Goal: Task Accomplishment & Management: Use online tool/utility

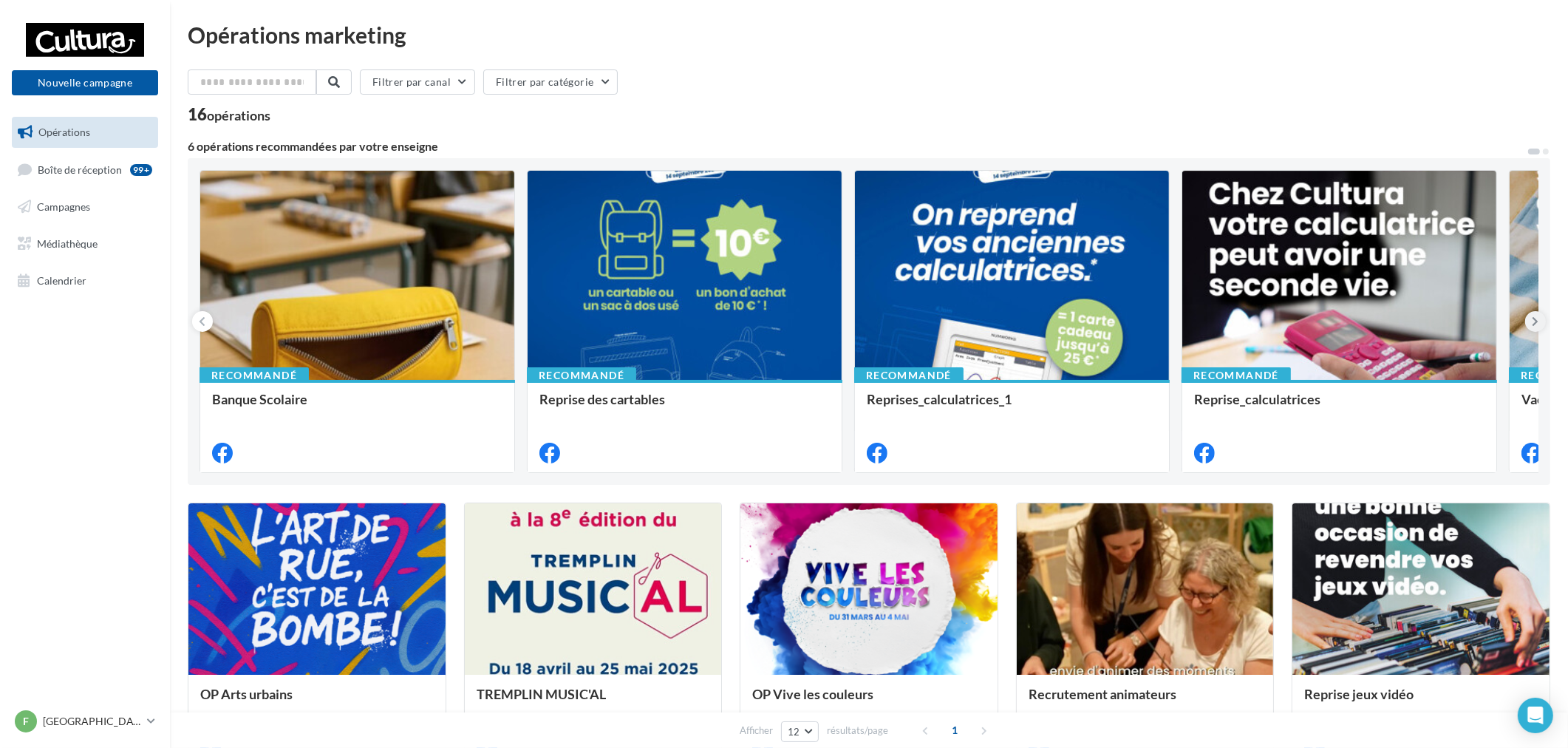
click at [1542, 327] on button at bounding box center [1536, 322] width 21 height 21
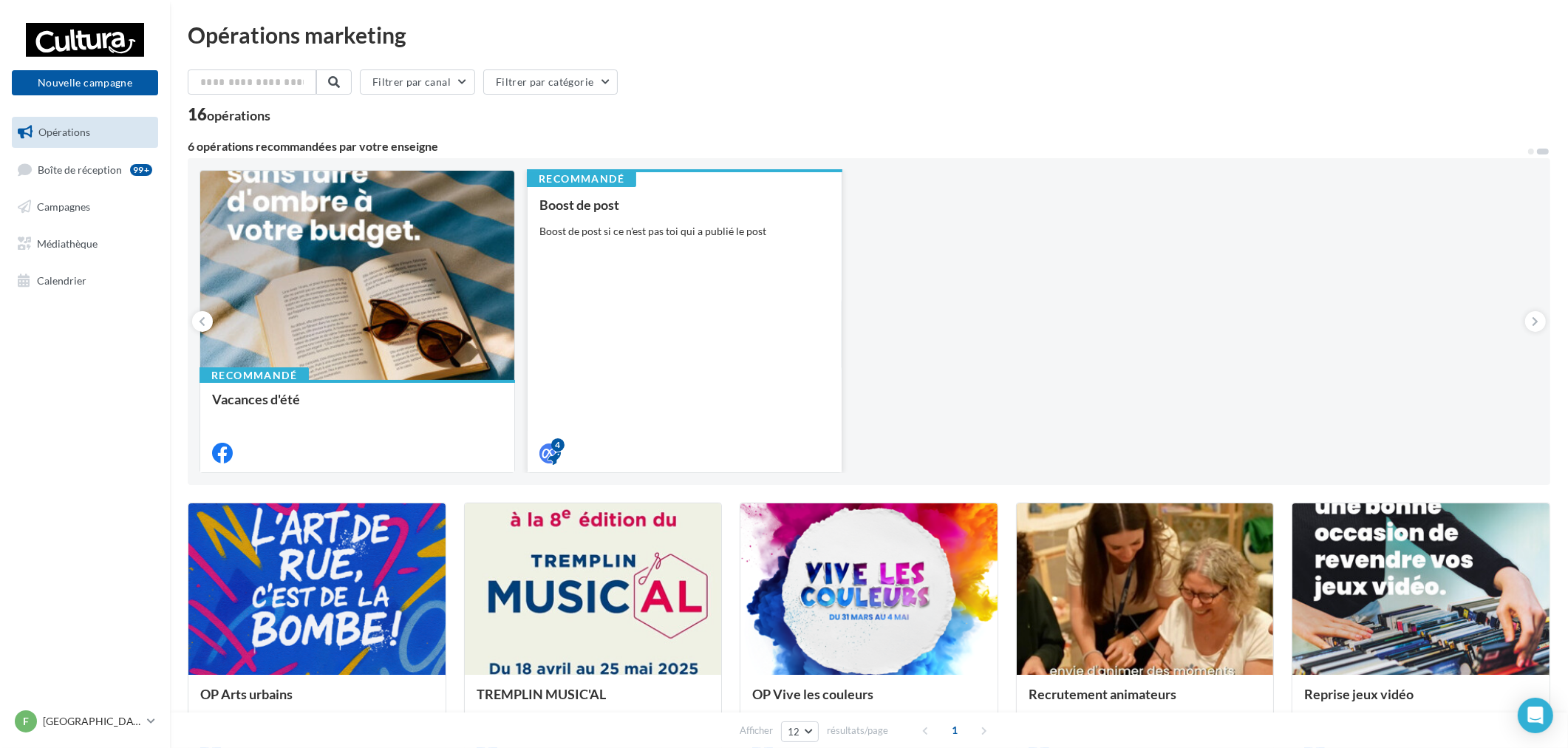
click at [773, 282] on div "Boost de post Boost de post si ce n'est pas toi qui a publié le post" at bounding box center [685, 328] width 290 height 261
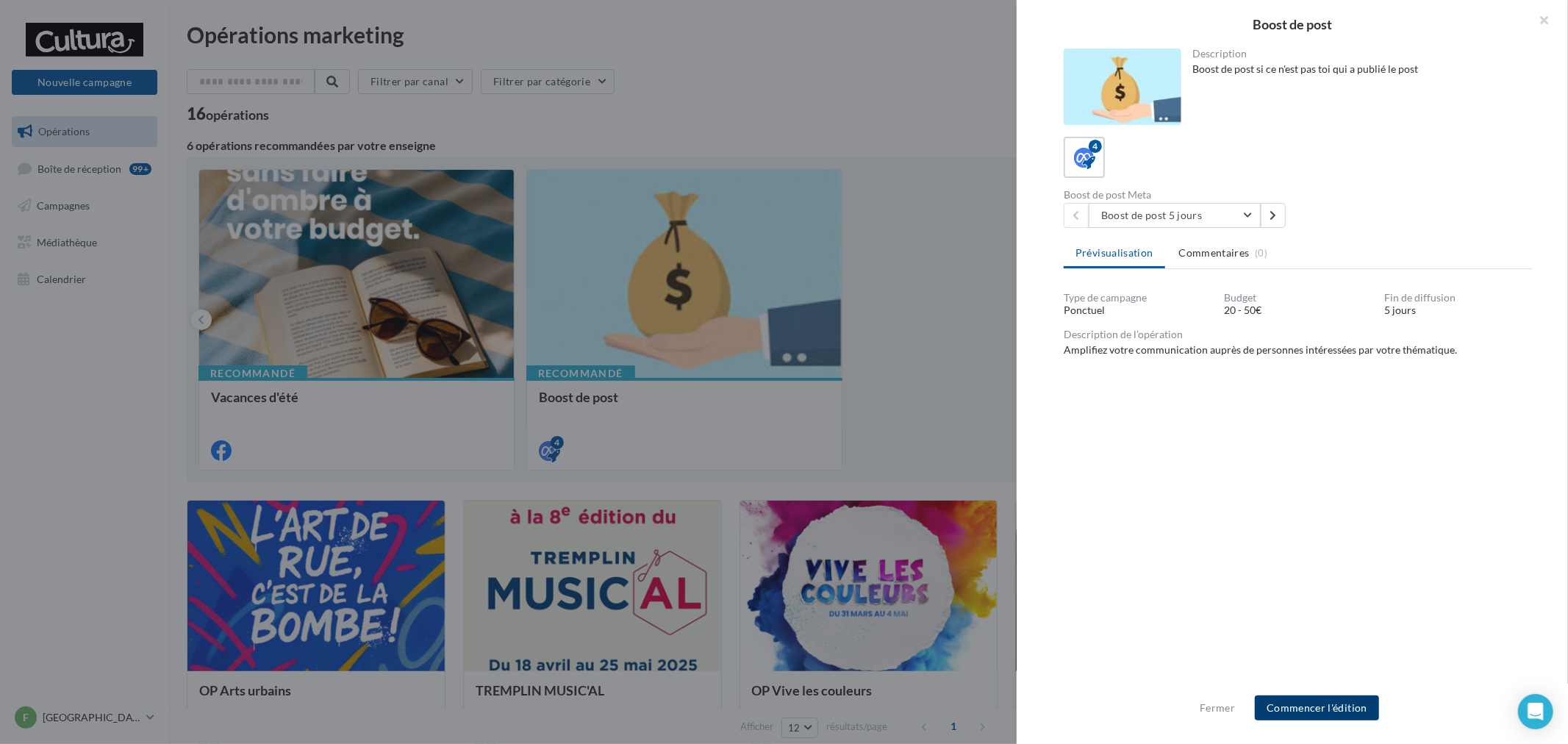
click at [1332, 708] on button "Commencer l'édition" at bounding box center [1317, 707] width 124 height 25
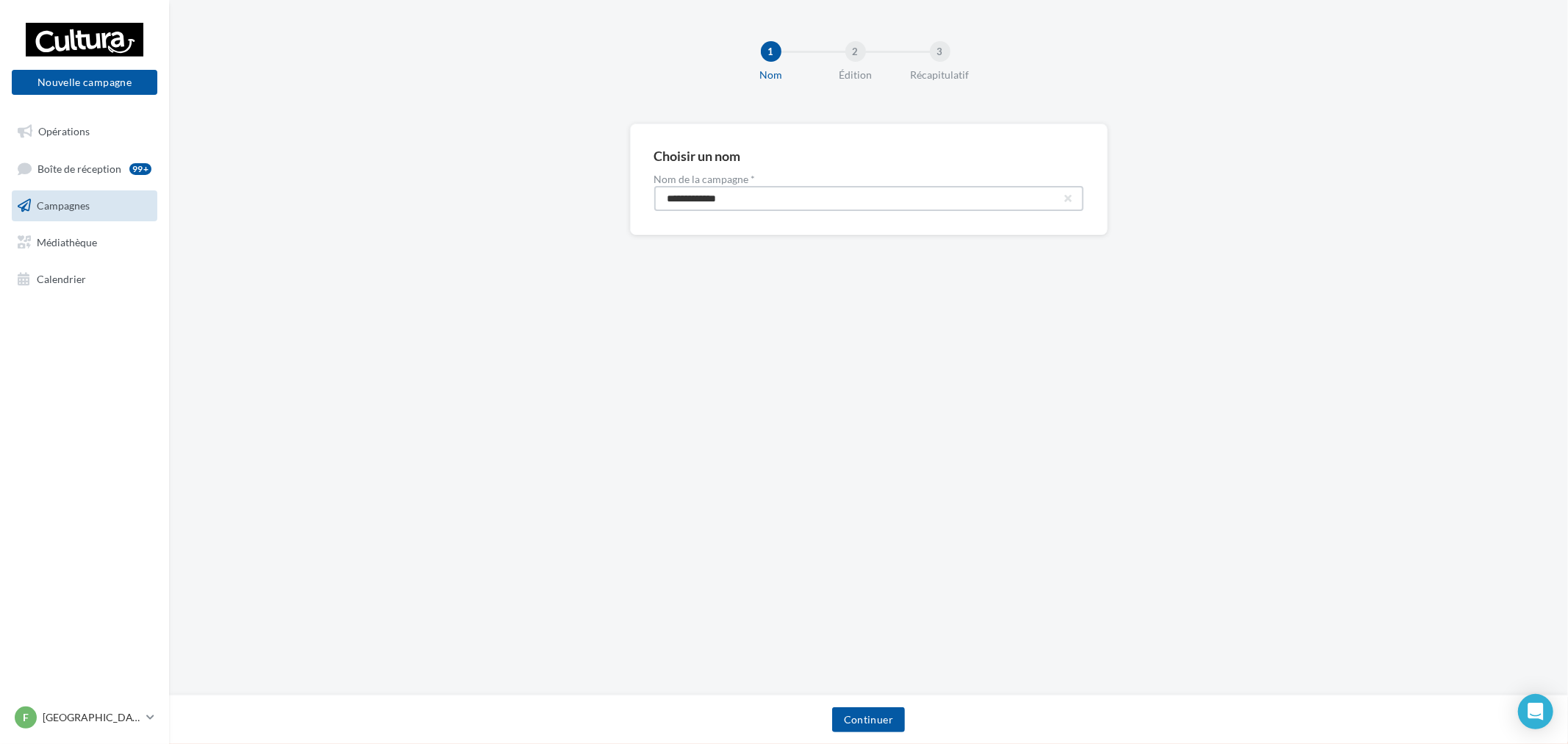
drag, startPoint x: 856, startPoint y: 194, endPoint x: 600, endPoint y: 184, distance: 256.2
click at [600, 184] on div "**********" at bounding box center [869, 203] width 1399 height 159
paste input "****"
type input "**********"
click at [870, 726] on button "Continuer" at bounding box center [869, 720] width 73 height 25
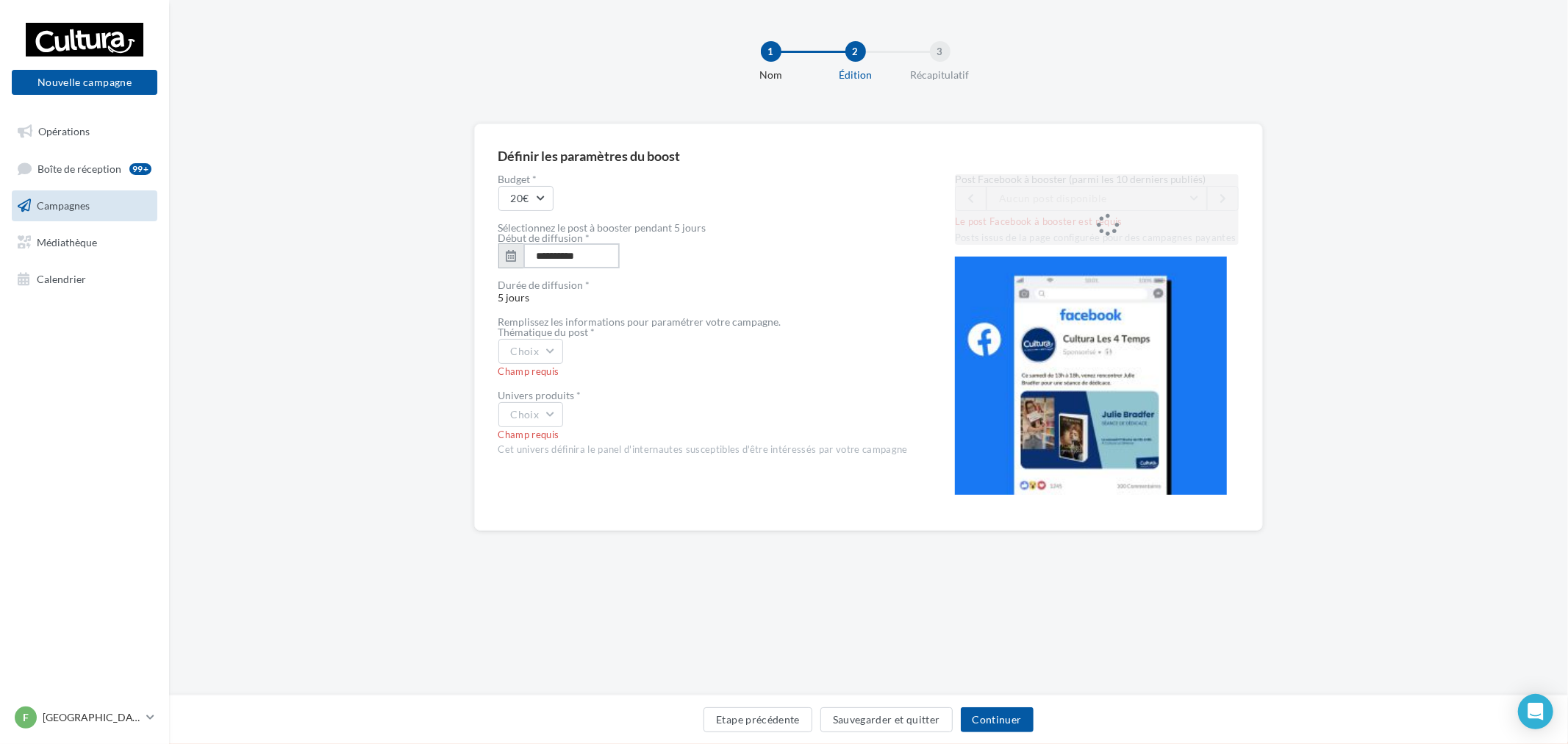
click at [557, 247] on input "**********" at bounding box center [571, 256] width 96 height 25
click at [753, 239] on div "Début de diffusion *" at bounding box center [703, 238] width 409 height 10
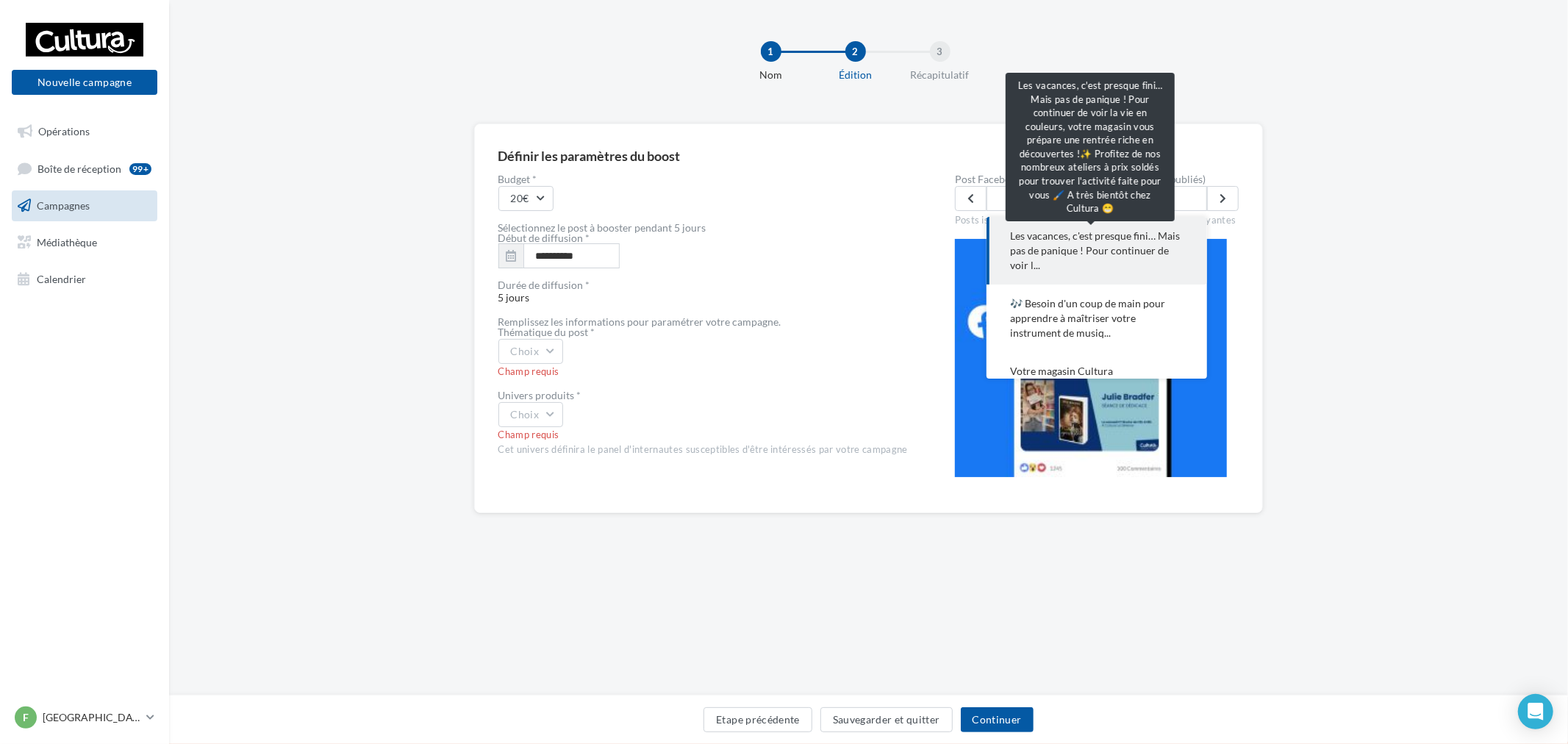
click at [1133, 262] on span "Les vacances, c'est presque fini… Mais pas de panique ! Pour continuer de voir …" at bounding box center [1097, 250] width 174 height 44
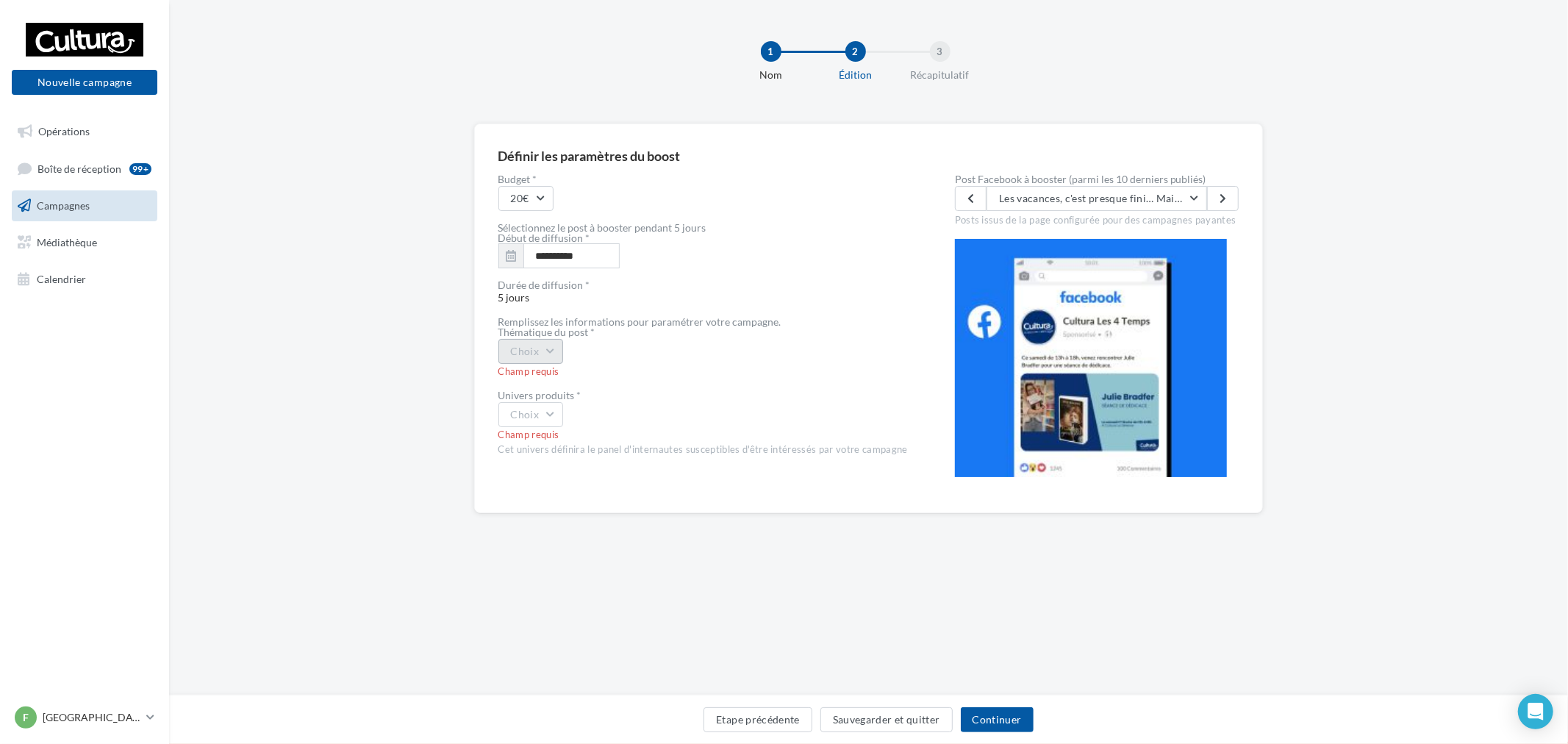
click at [534, 362] on button "Choix" at bounding box center [531, 351] width 65 height 25
click at [571, 390] on div "Evènement" at bounding box center [590, 389] width 183 height 38
click at [522, 401] on button "Choix" at bounding box center [531, 400] width 65 height 25
click at [561, 353] on button "Evènement" at bounding box center [543, 351] width 90 height 25
click at [545, 502] on div "Concours" at bounding box center [590, 504] width 183 height 38
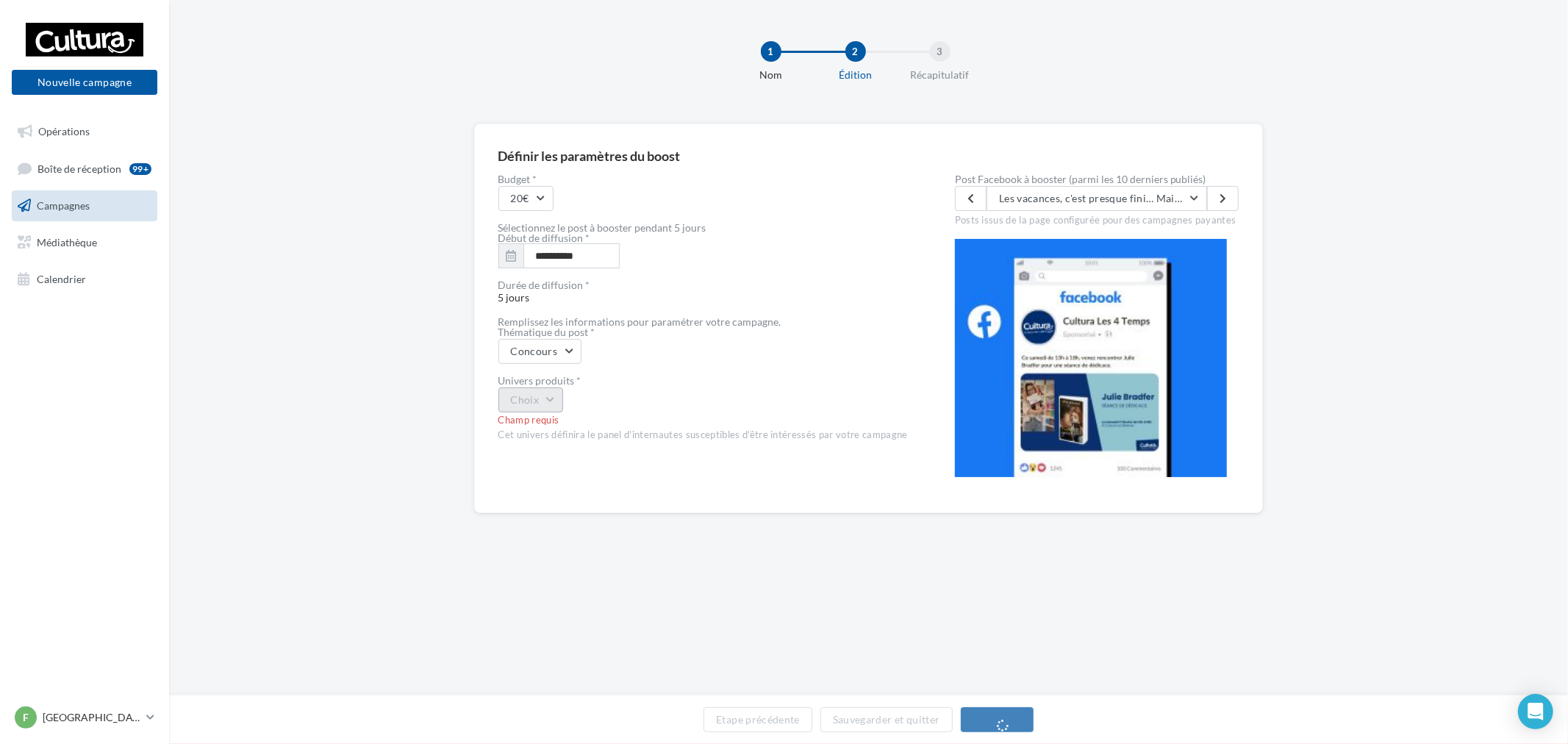
click at [541, 401] on button "Choix" at bounding box center [531, 400] width 65 height 25
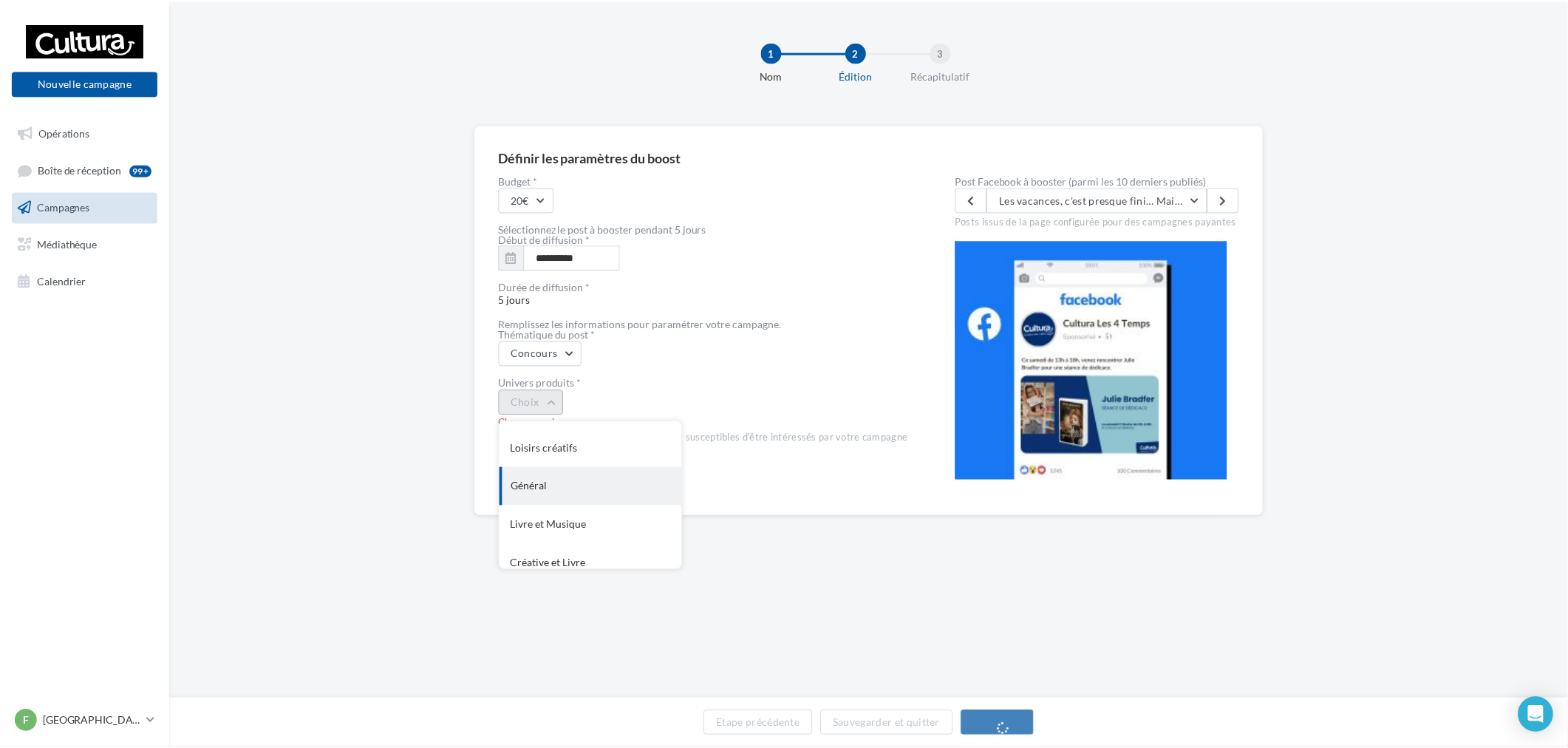
scroll to position [121, 0]
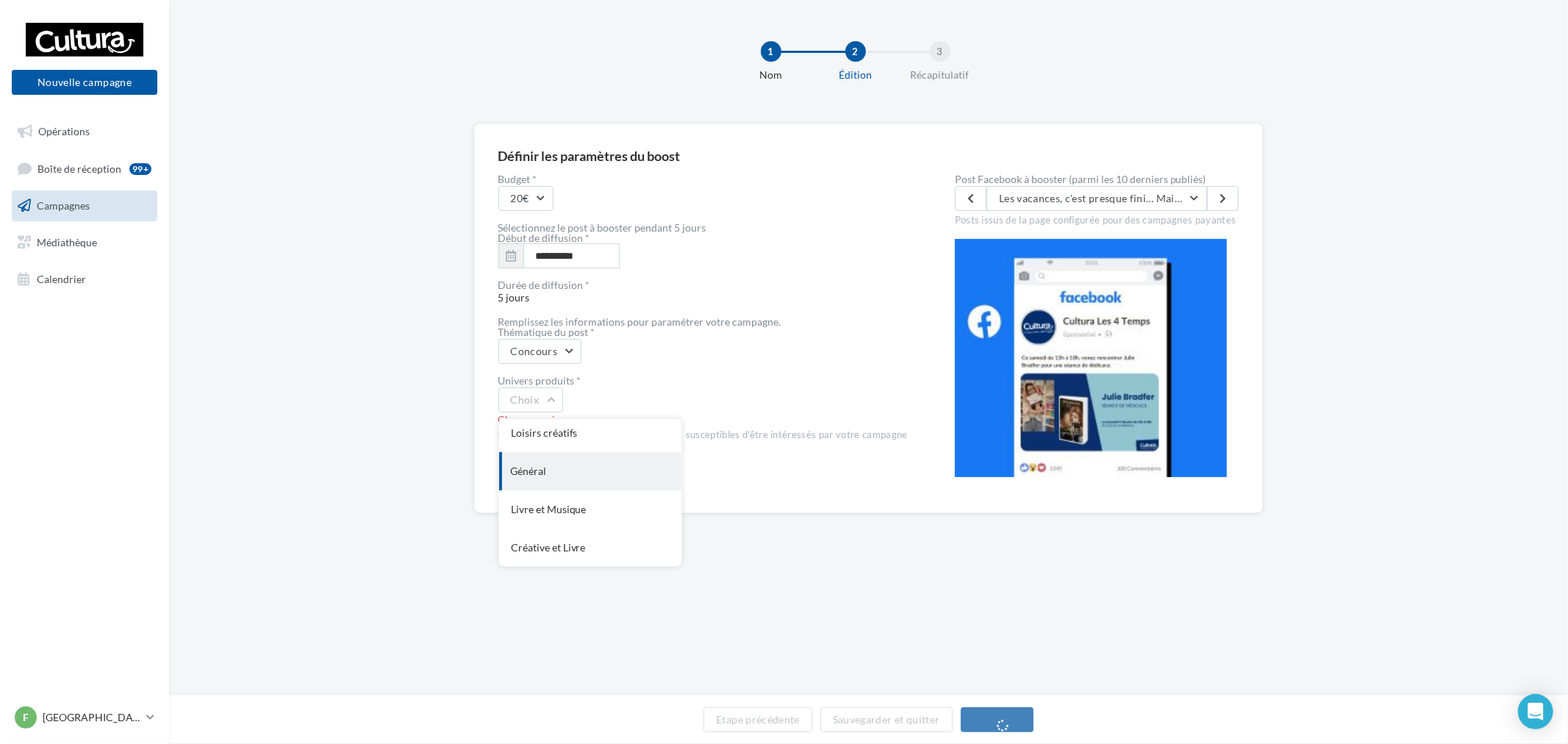
click at [604, 466] on div "Général" at bounding box center [590, 471] width 183 height 38
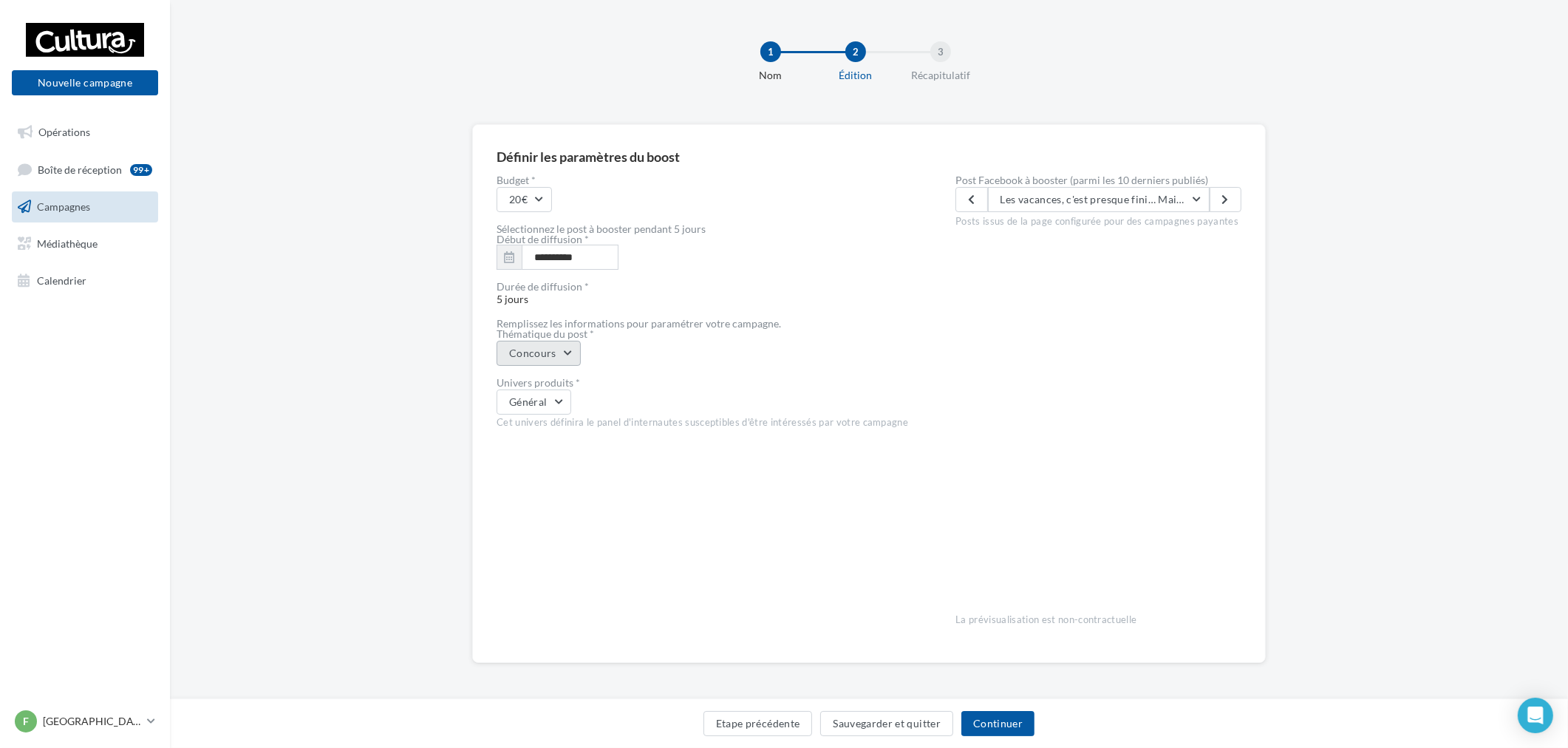
click at [552, 357] on button "Concours" at bounding box center [538, 353] width 84 height 25
click at [584, 397] on div "Evènement" at bounding box center [589, 391] width 183 height 38
click at [554, 406] on button "Général" at bounding box center [533, 402] width 74 height 25
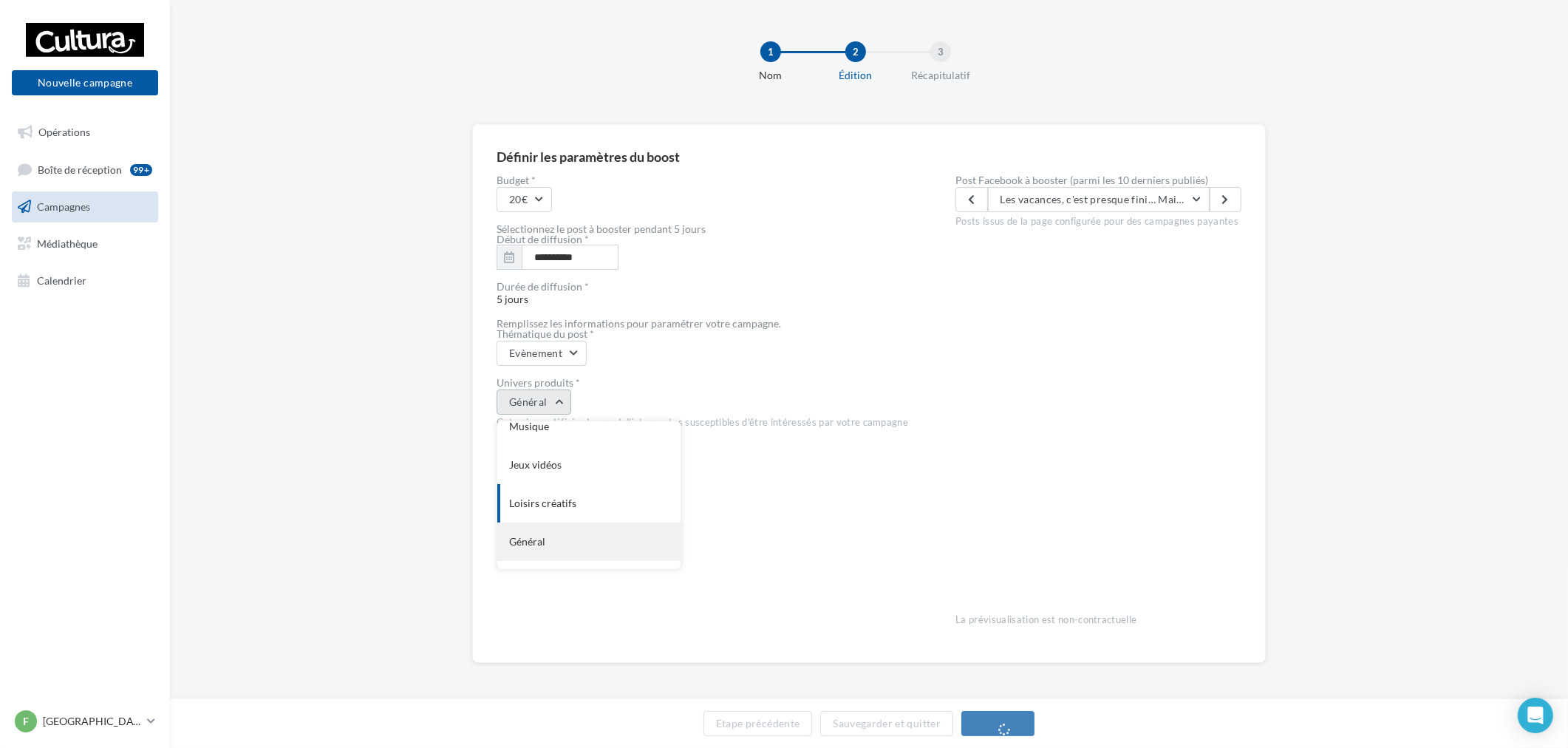
scroll to position [82, 0]
click at [573, 468] on div "Loisirs créatifs" at bounding box center [589, 474] width 183 height 38
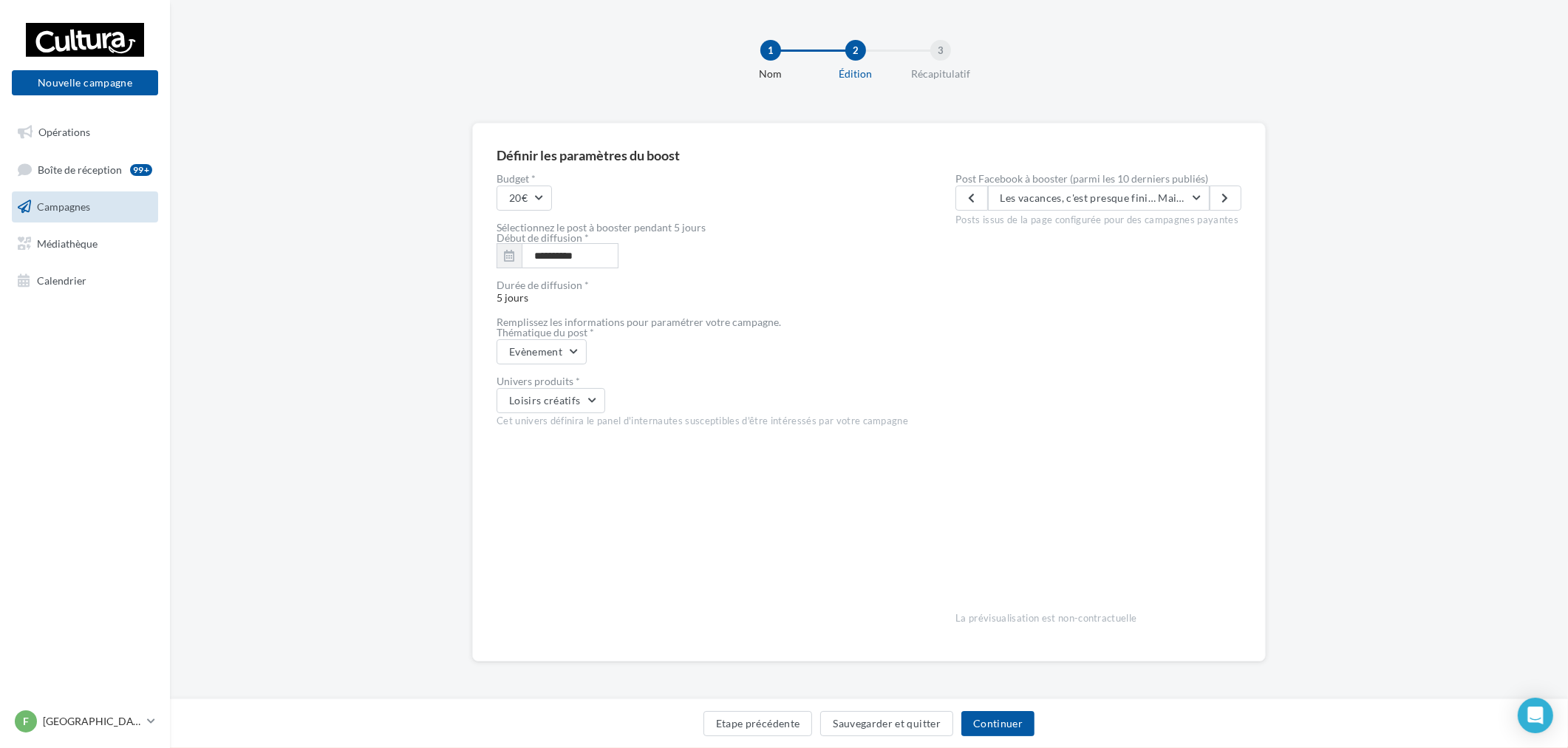
scroll to position [0, 0]
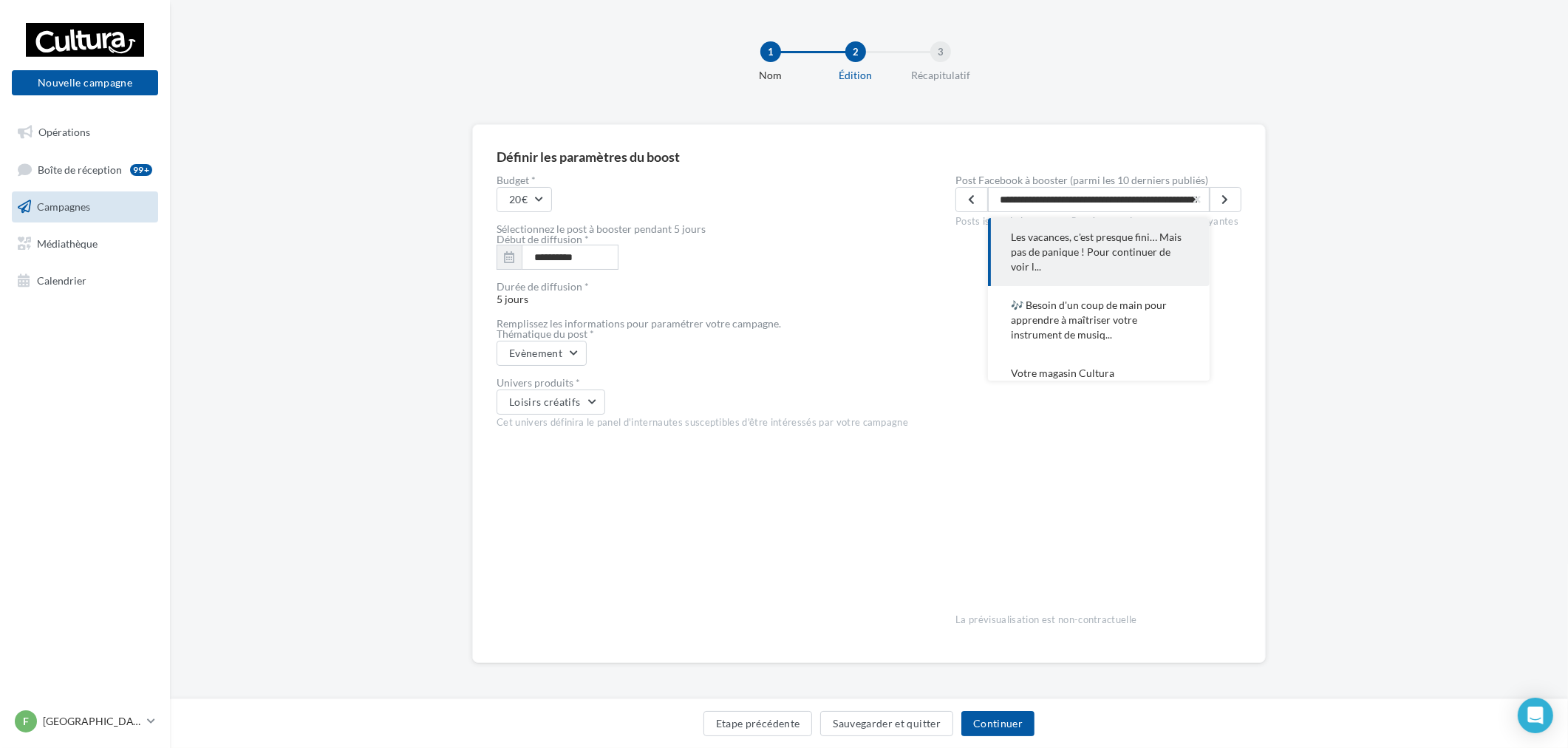
scroll to position [0, 1059]
click at [1014, 717] on button "Continuer" at bounding box center [998, 724] width 73 height 25
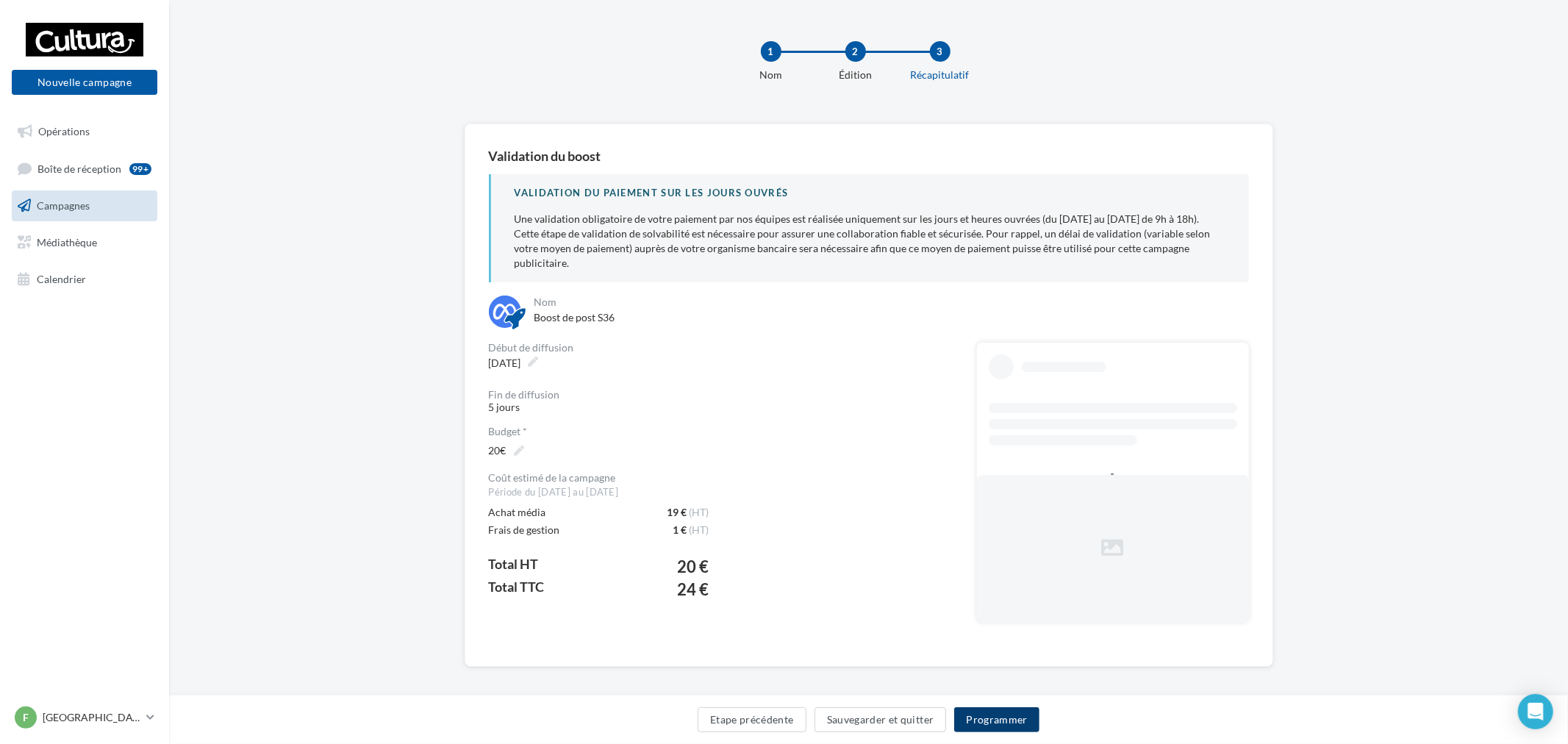
click at [1003, 723] on button "Programmer" at bounding box center [997, 720] width 85 height 25
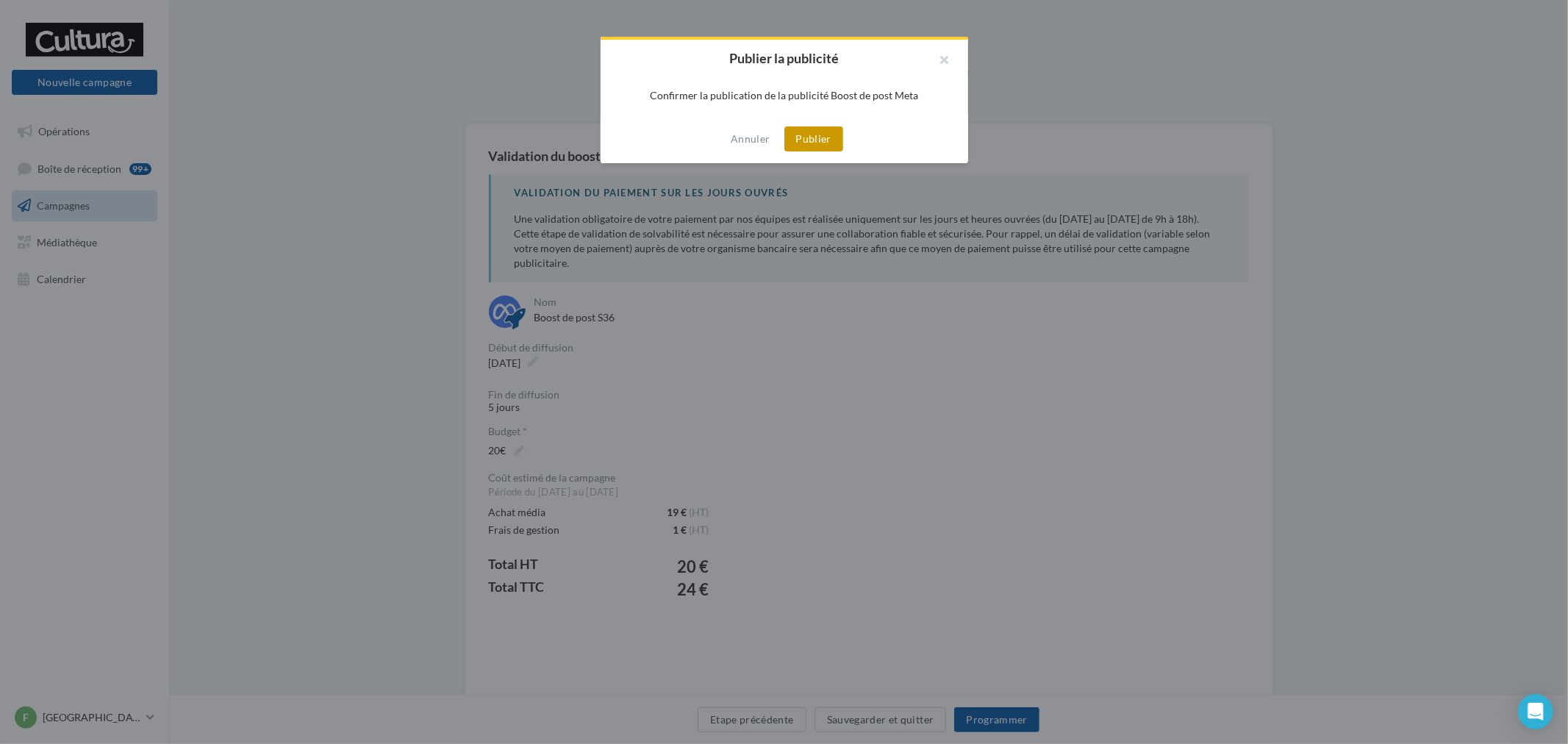
click at [821, 140] on button "Publier" at bounding box center [814, 139] width 59 height 25
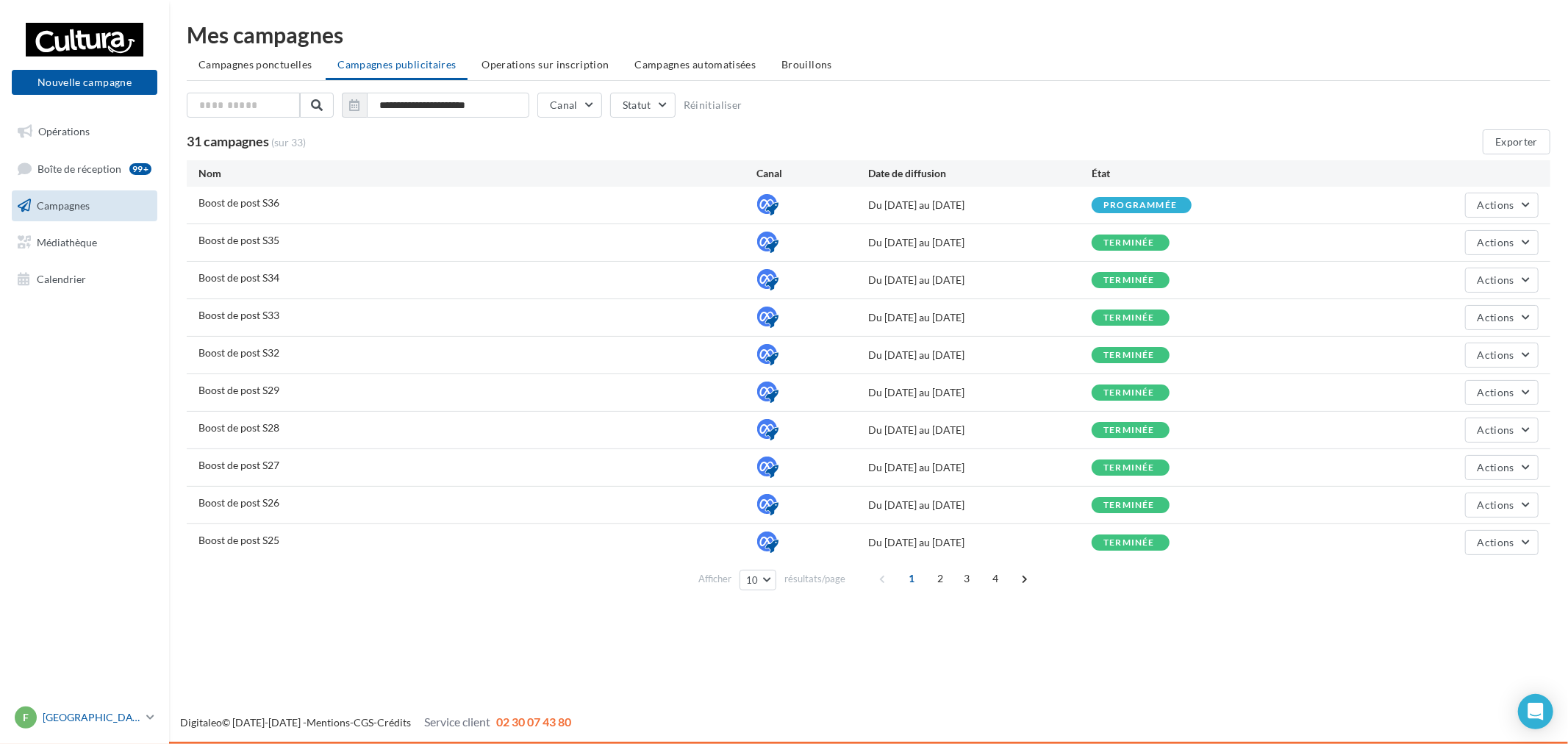
click at [122, 728] on link "F Franconville [EMAIL_ADDRESS][DOMAIN_NAME]" at bounding box center [85, 718] width 146 height 28
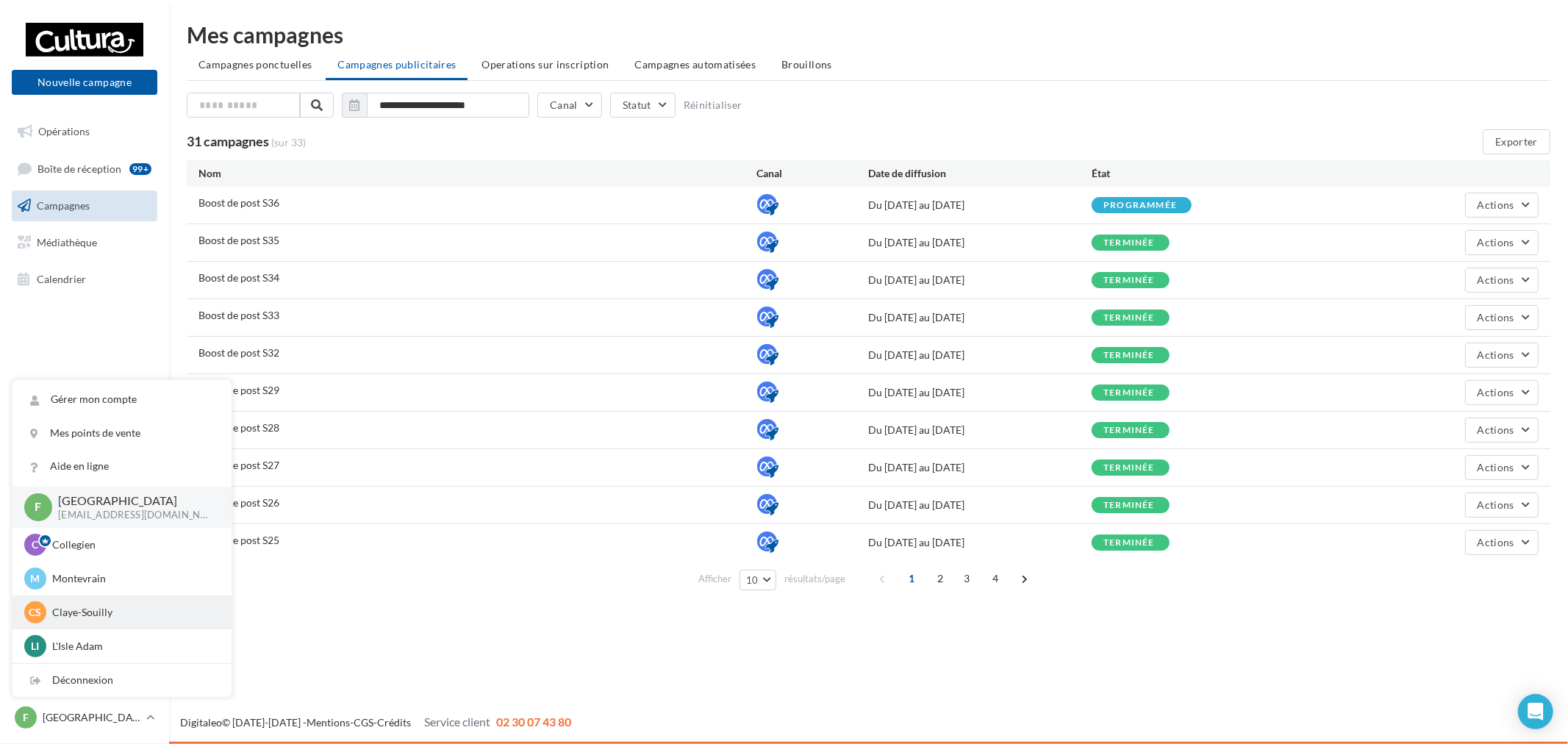
click at [135, 618] on p "Claye-Souilly" at bounding box center [133, 612] width 162 height 15
